Goal: Navigation & Orientation: Find specific page/section

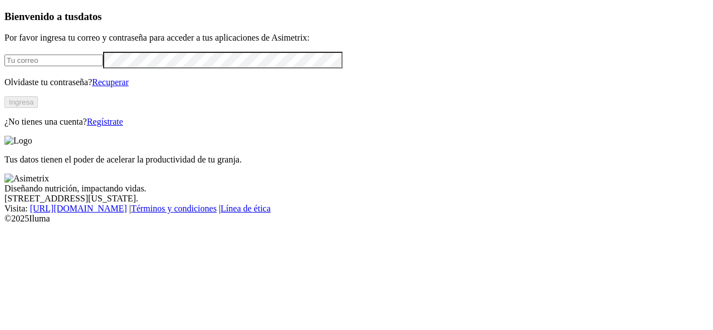
type input "[PERSON_NAME][EMAIL_ADDRESS][PERSON_NAME][DOMAIN_NAME]"
click at [38, 108] on button "Ingresa" at bounding box center [20, 102] width 33 height 12
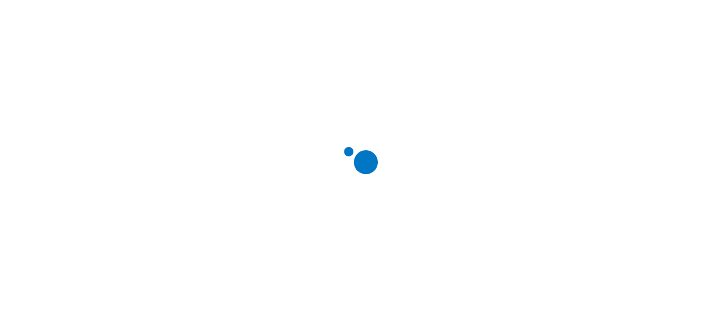
click at [571, 113] on div at bounding box center [356, 165] width 705 height 330
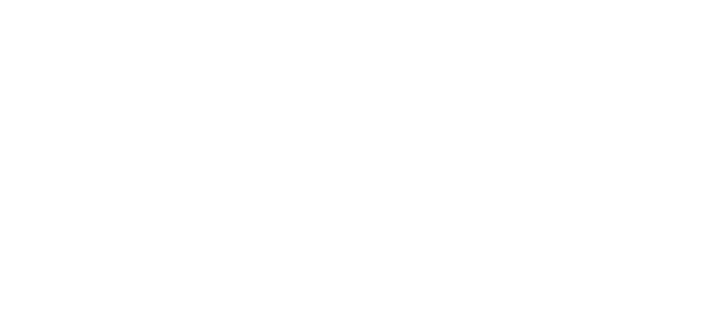
click at [539, 154] on div at bounding box center [360, 165] width 713 height 330
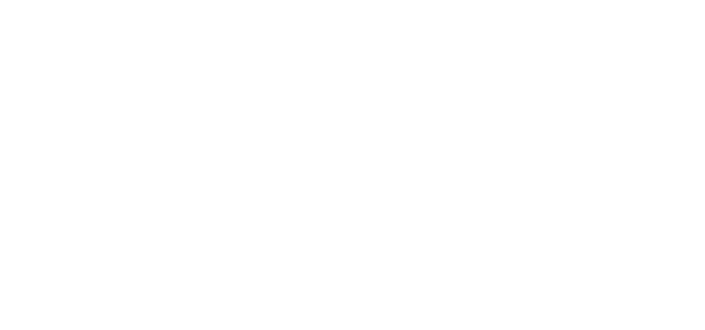
click at [564, 74] on div at bounding box center [356, 165] width 705 height 330
